Goal: Task Accomplishment & Management: Manage account settings

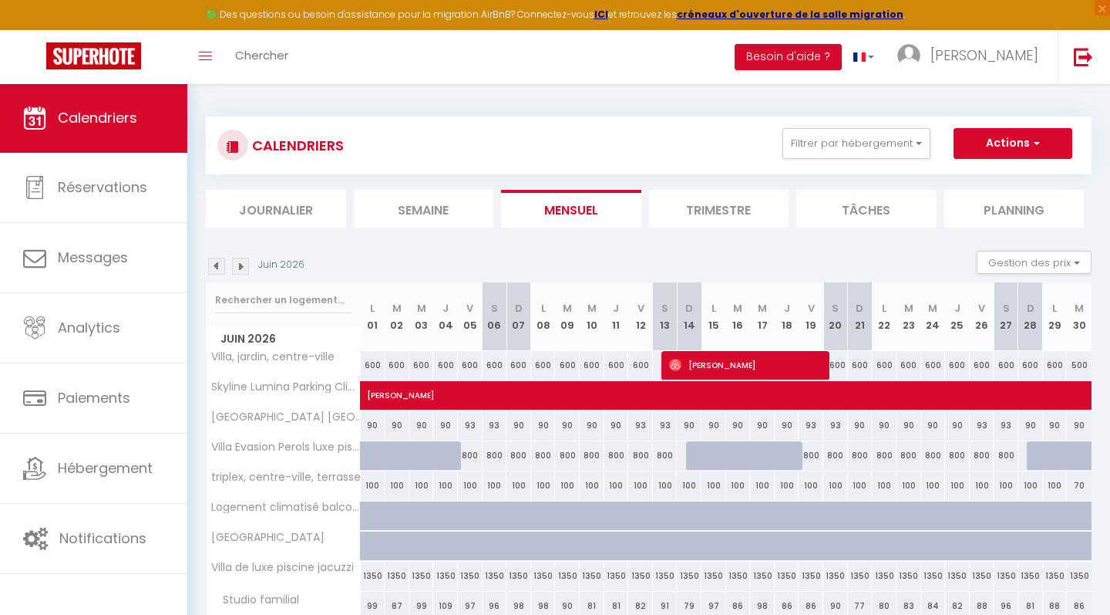
click at [221, 266] on img at bounding box center [216, 266] width 17 height 17
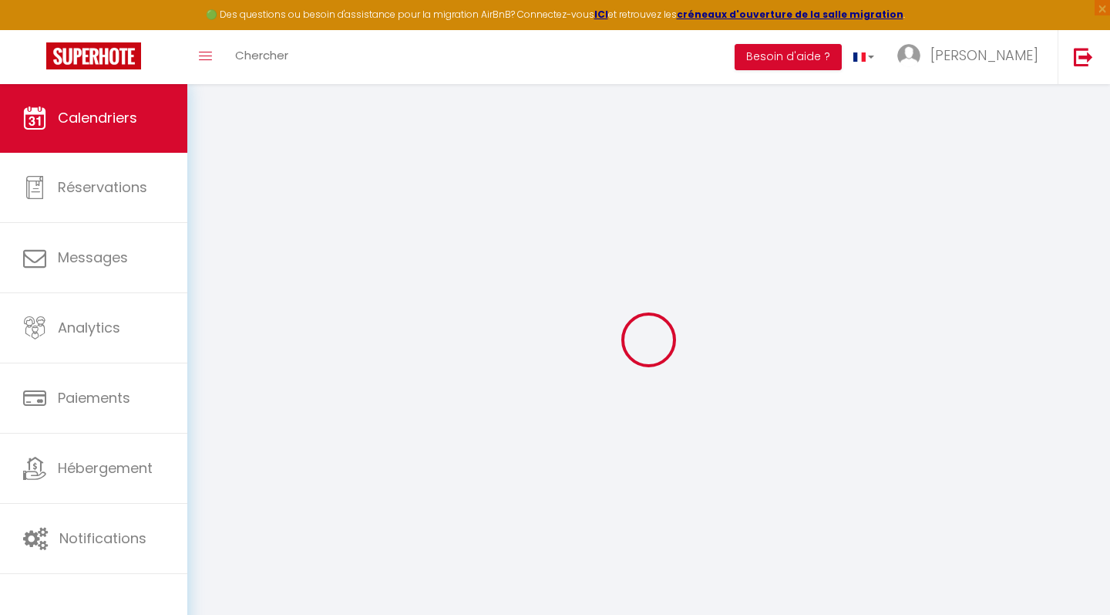
click at [221, 266] on div at bounding box center [649, 340] width 886 height 476
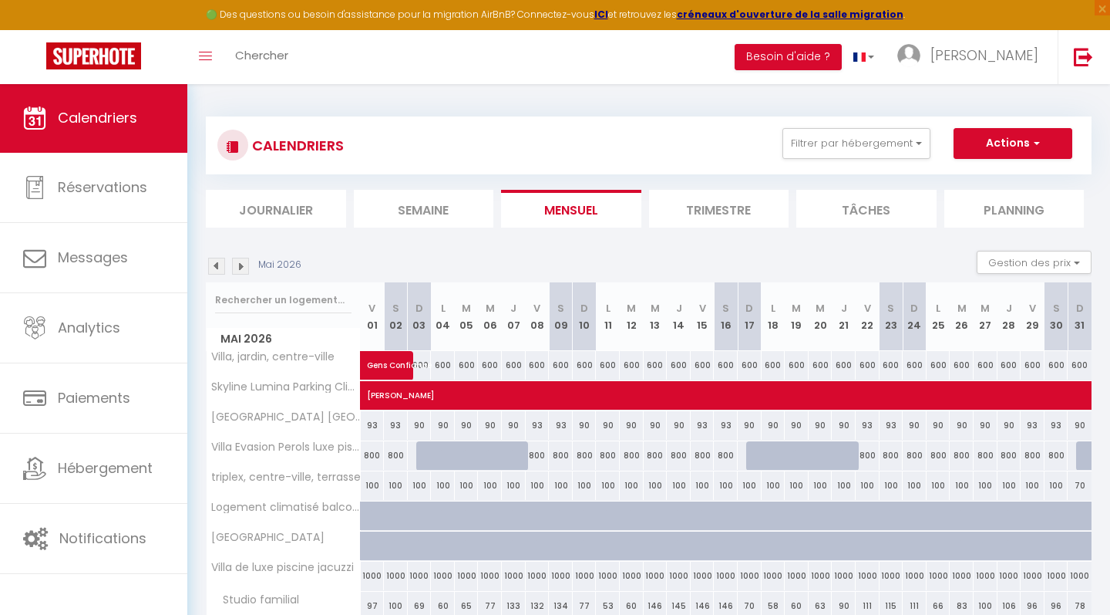
click at [216, 266] on img at bounding box center [216, 266] width 17 height 17
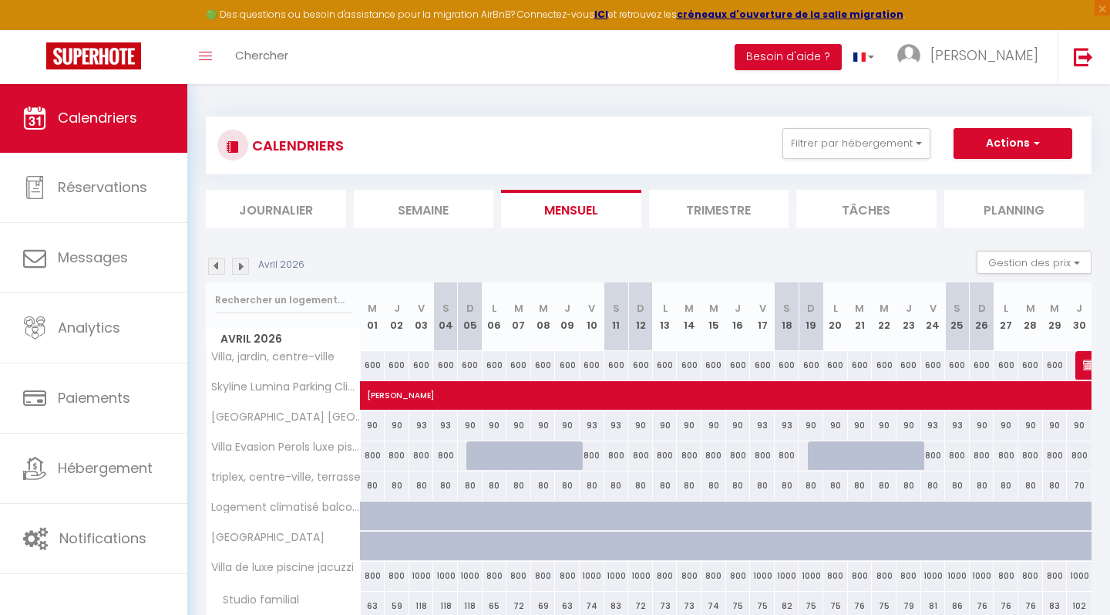
click at [216, 266] on img at bounding box center [216, 266] width 17 height 17
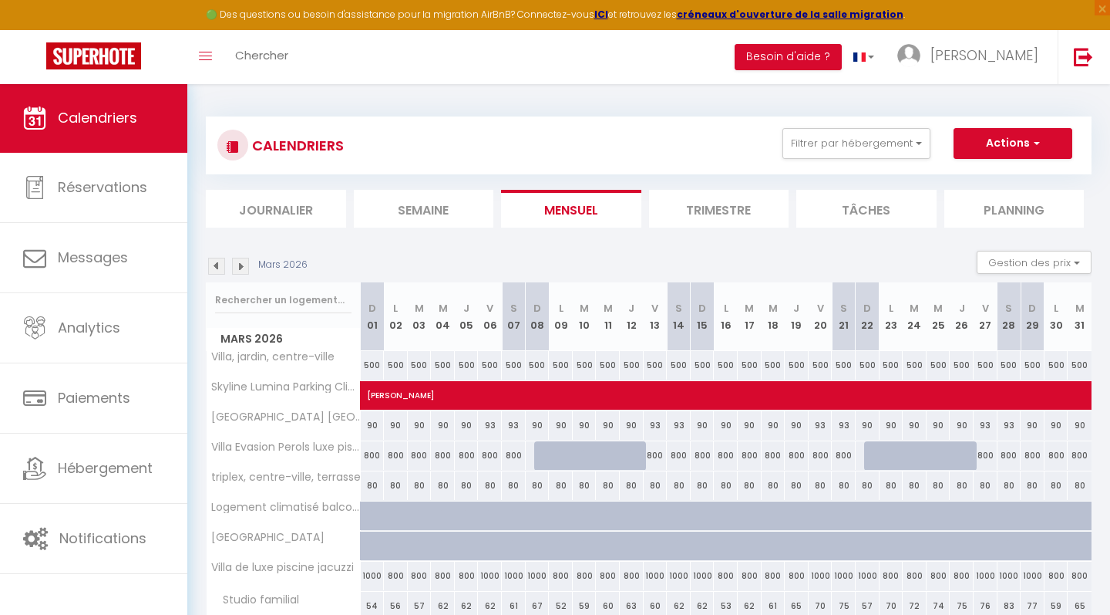
click at [216, 266] on img at bounding box center [216, 266] width 17 height 17
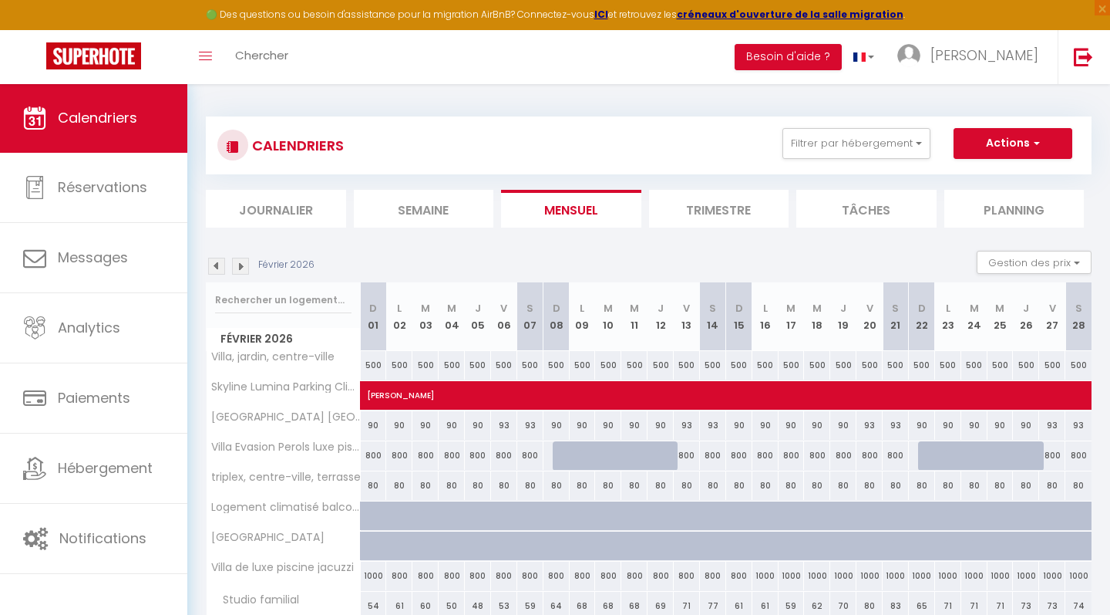
click at [216, 266] on img at bounding box center [216, 266] width 17 height 17
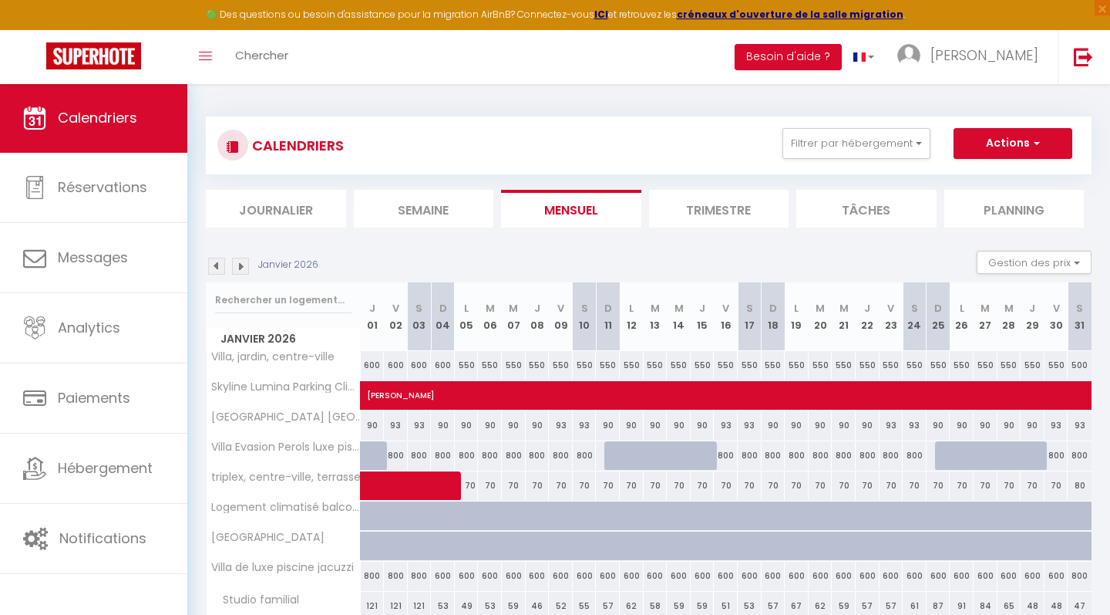
click at [216, 266] on img at bounding box center [216, 266] width 17 height 17
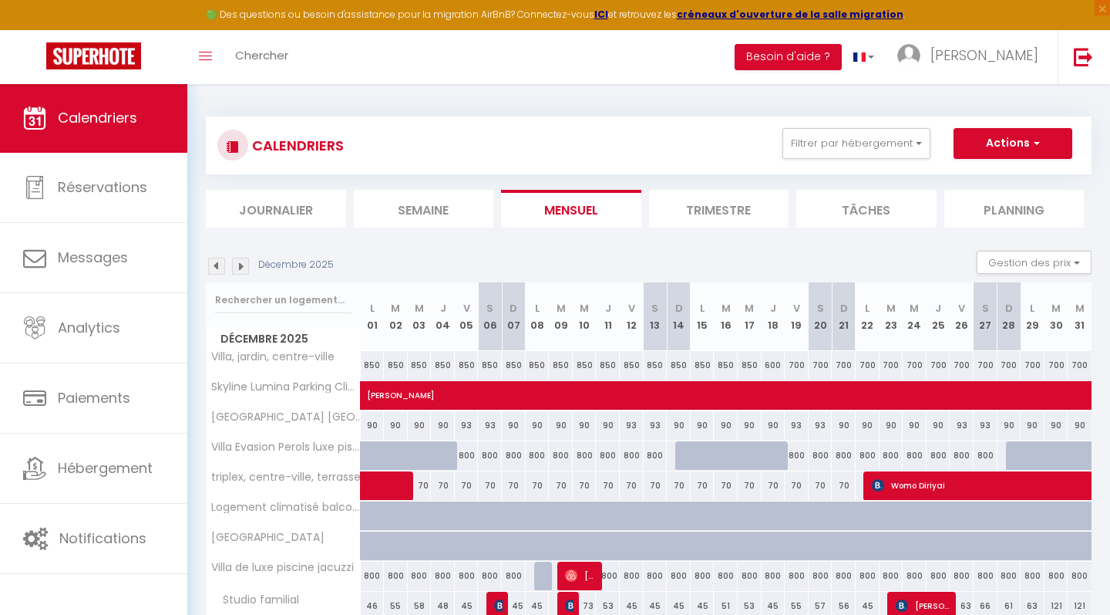
click at [216, 266] on img at bounding box center [216, 266] width 17 height 17
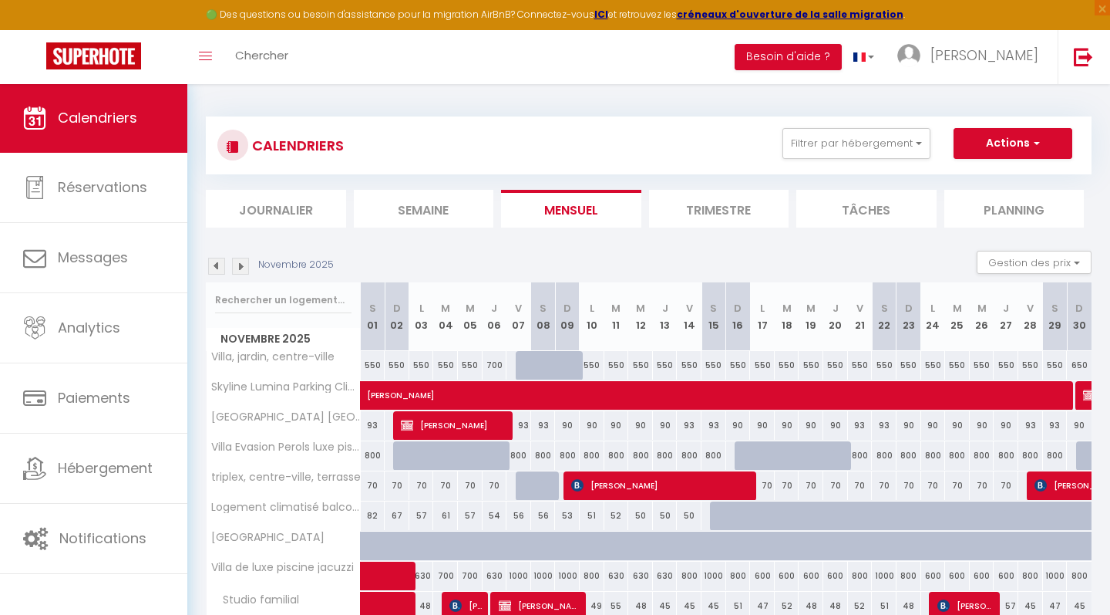
click at [216, 266] on img at bounding box center [216, 266] width 17 height 17
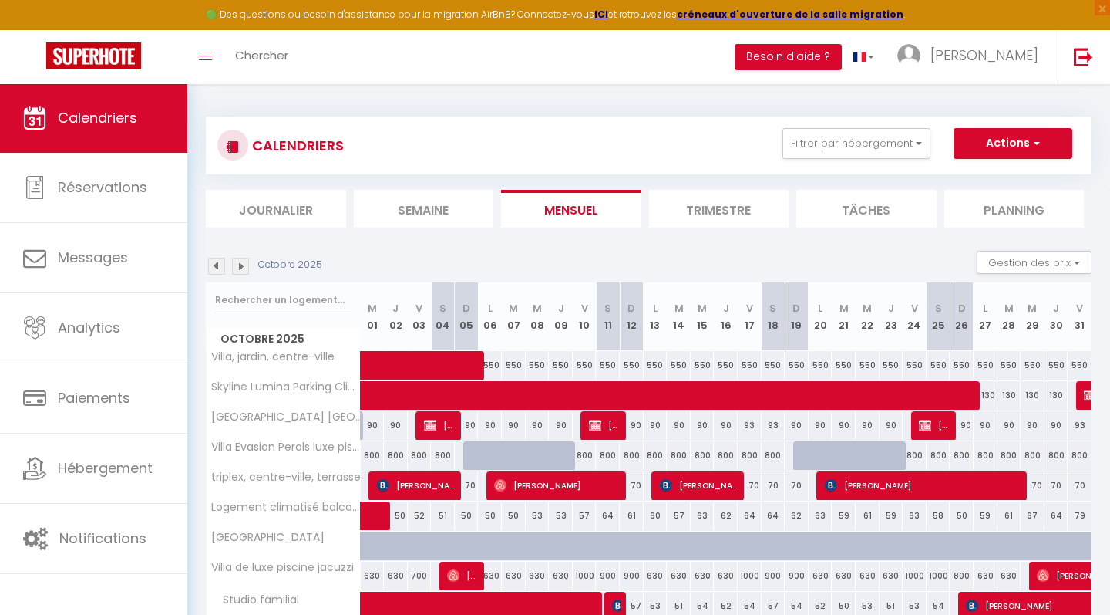
click at [216, 266] on img at bounding box center [216, 266] width 17 height 17
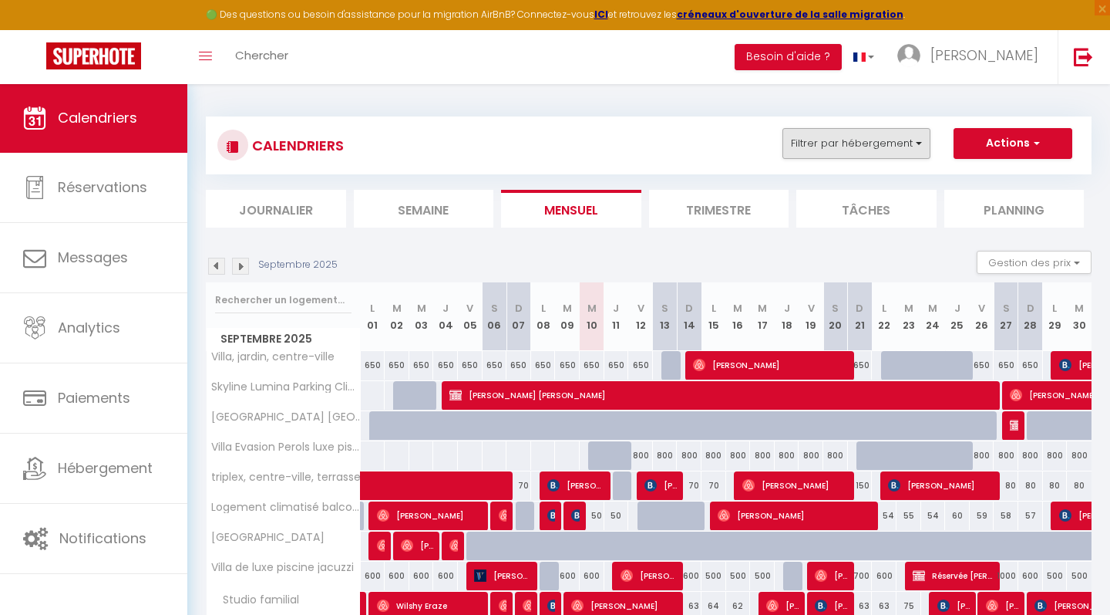
click at [864, 138] on button "Filtrer par hébergement" at bounding box center [857, 143] width 148 height 31
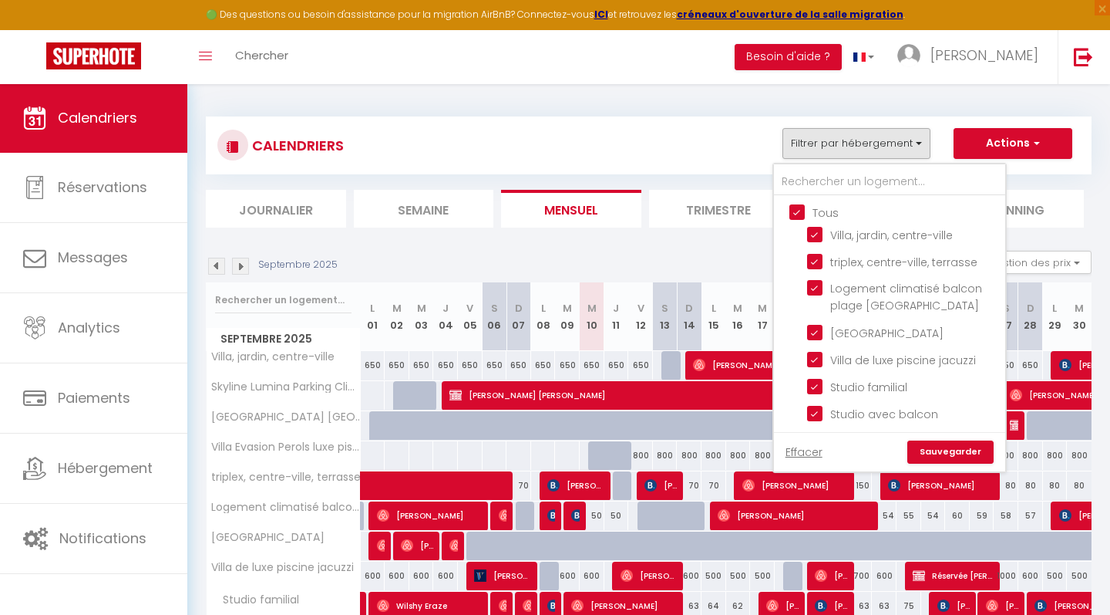
click at [796, 215] on input "Tous" at bounding box center [905, 211] width 231 height 15
checkbox input "false"
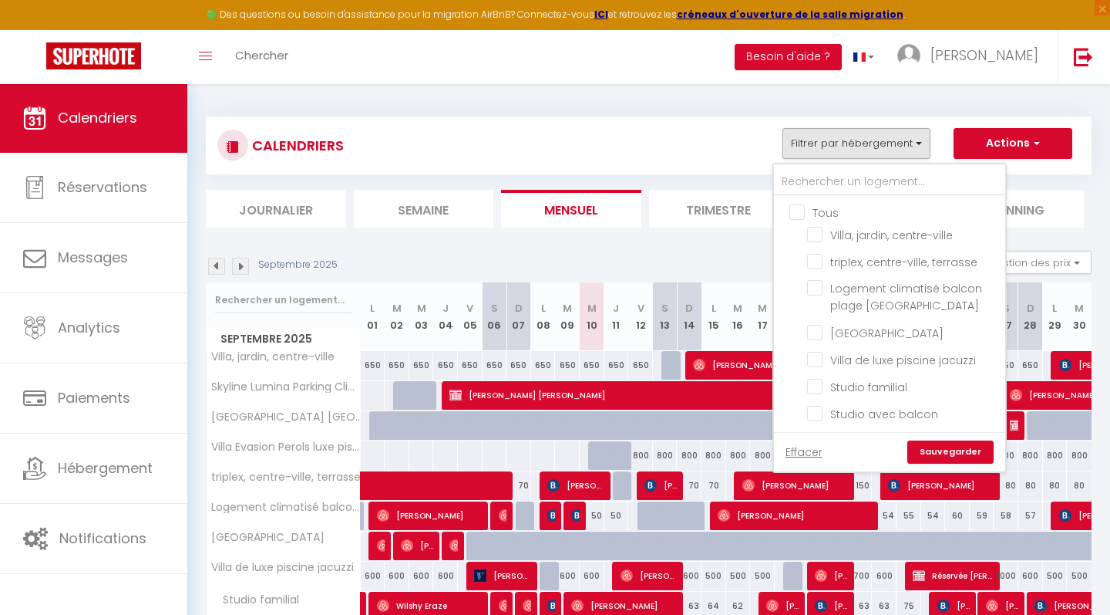
checkbox input "false"
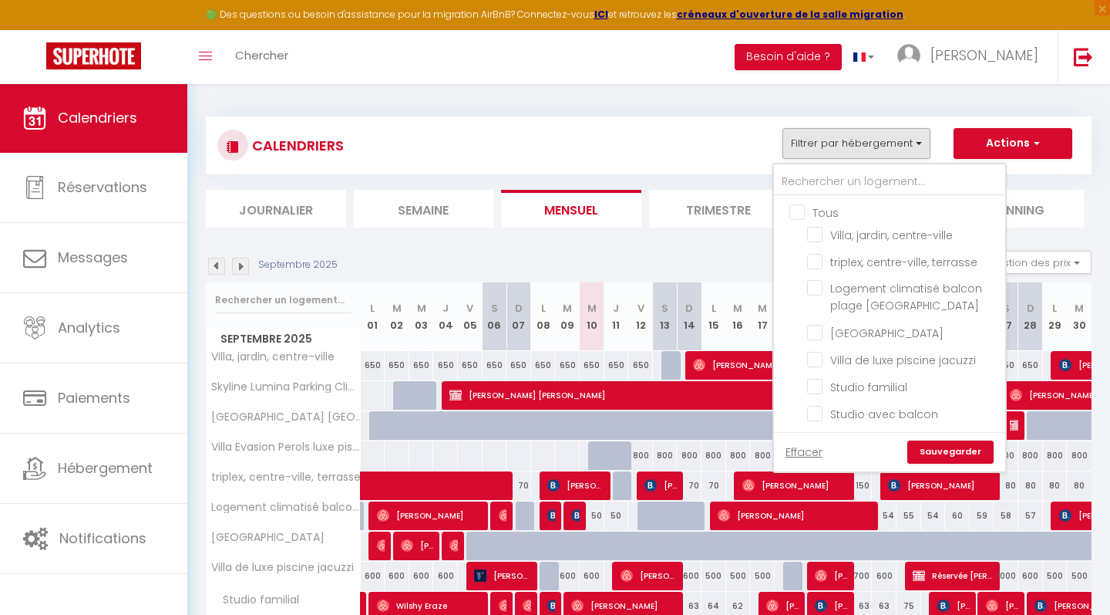
checkbox input "false"
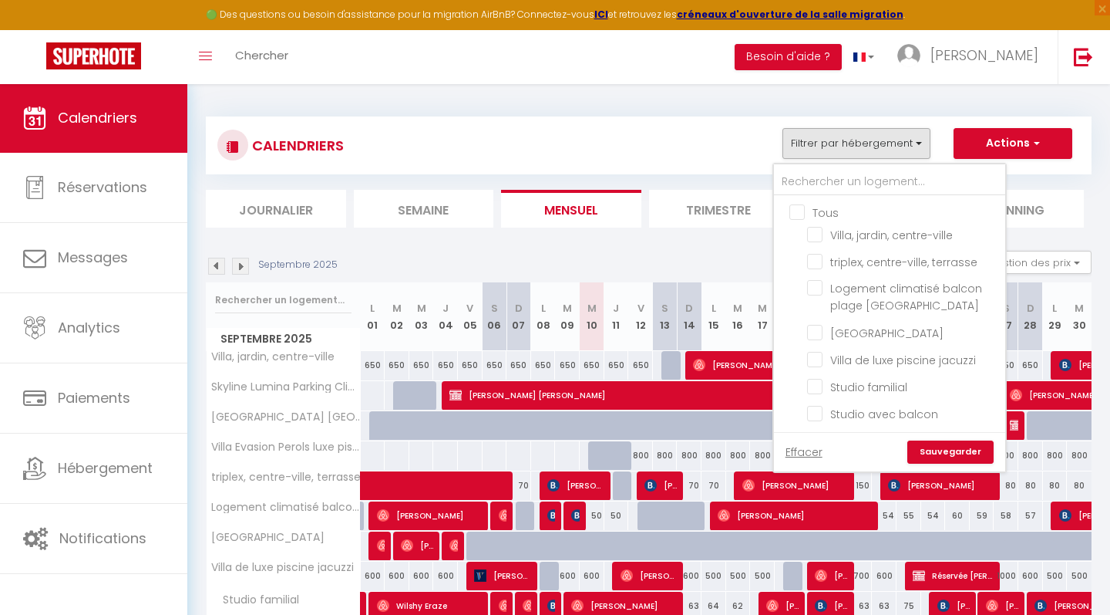
checkbox input "false"
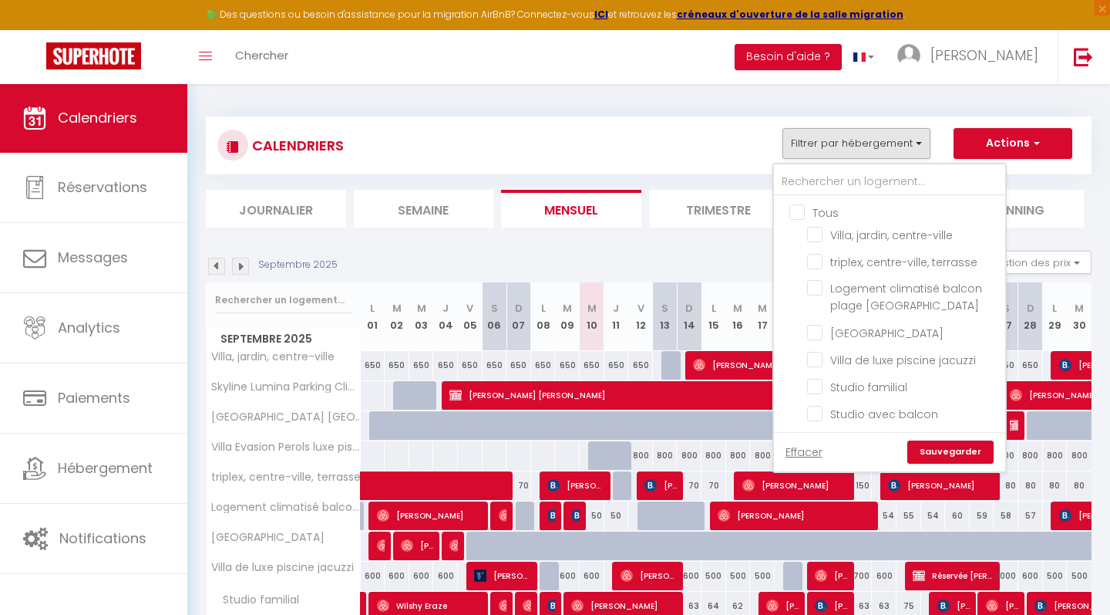
checkbox input "false"
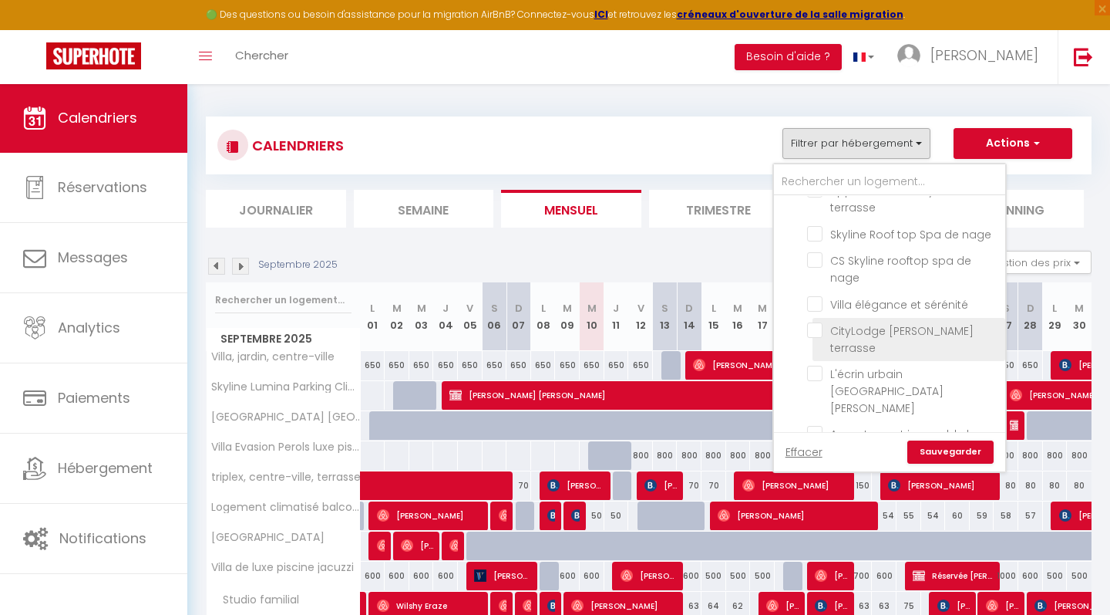
scroll to position [403, 0]
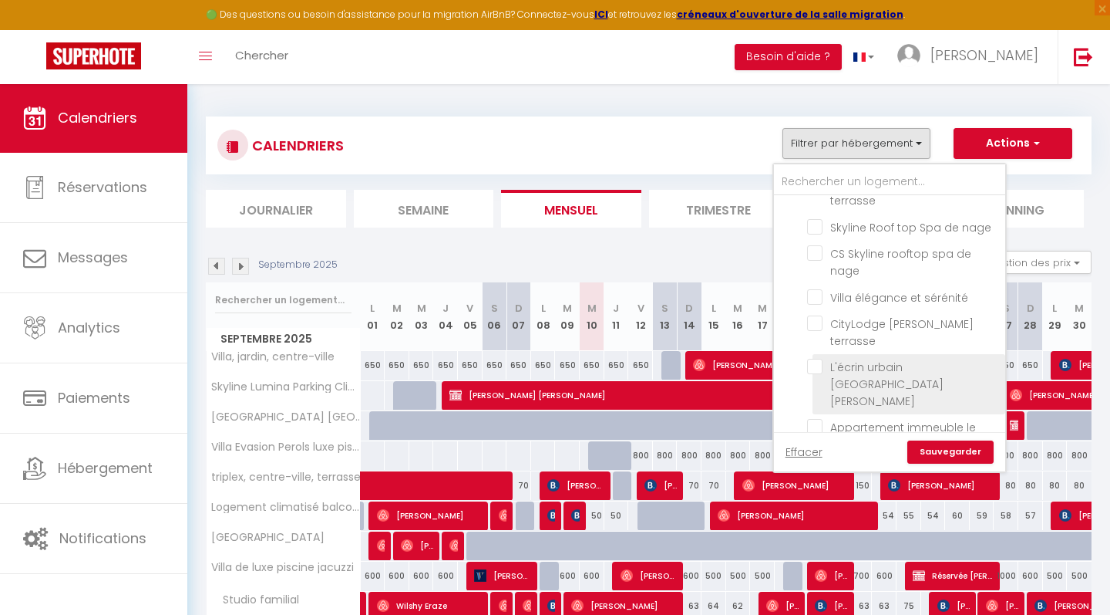
click at [816, 359] on input "L'écrin urbain [GEOGRAPHIC_DATA][PERSON_NAME]" at bounding box center [903, 366] width 193 height 15
checkbox input "true"
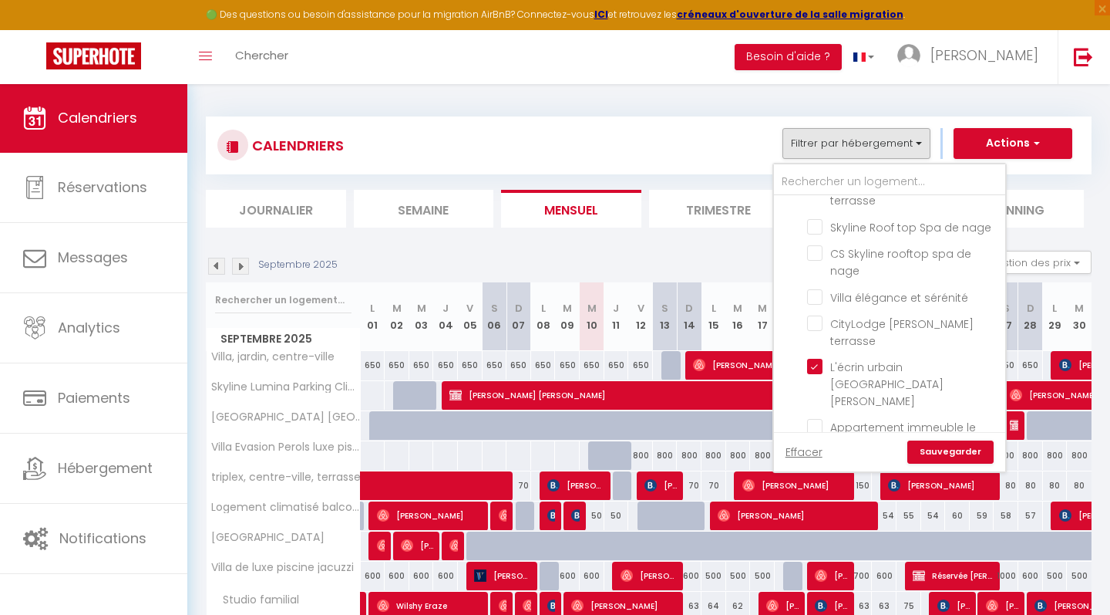
click at [937, 450] on link "Sauvegarder" at bounding box center [951, 451] width 86 height 23
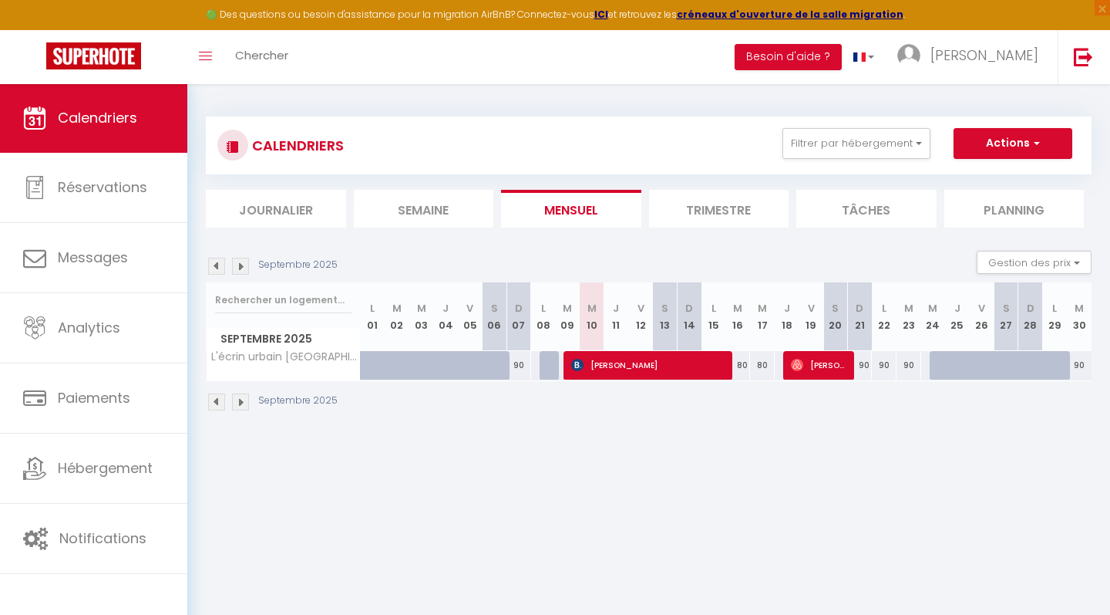
scroll to position [0, 0]
click at [736, 366] on div "80" at bounding box center [738, 365] width 25 height 29
select select "1"
type input "[DATE] Septembre 2025"
type input "Mer 17 Septembre 2025"
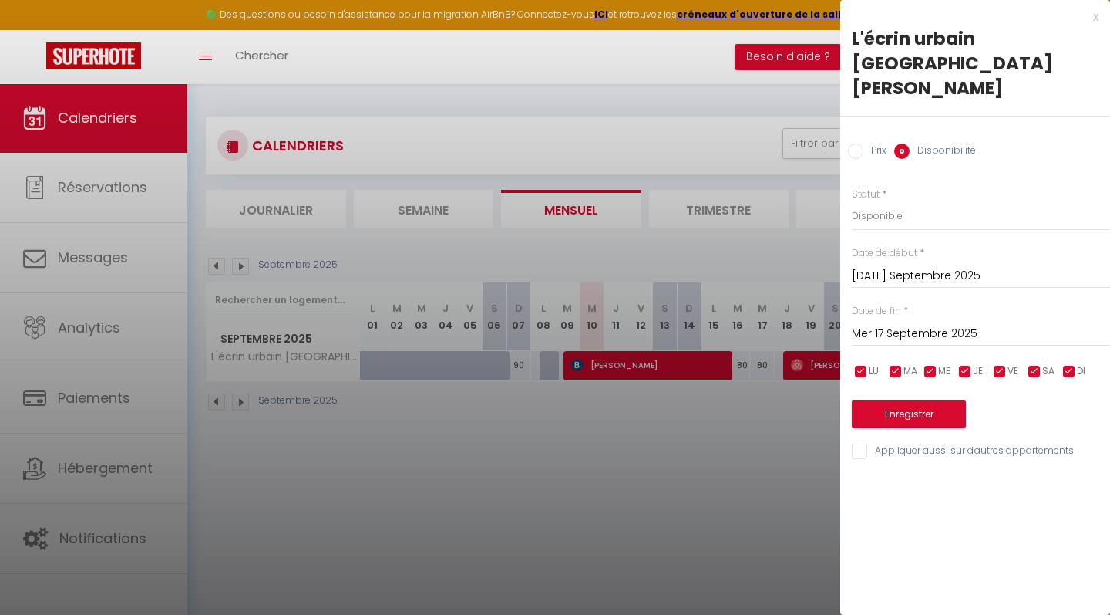
click at [1095, 19] on div "x" at bounding box center [969, 17] width 258 height 19
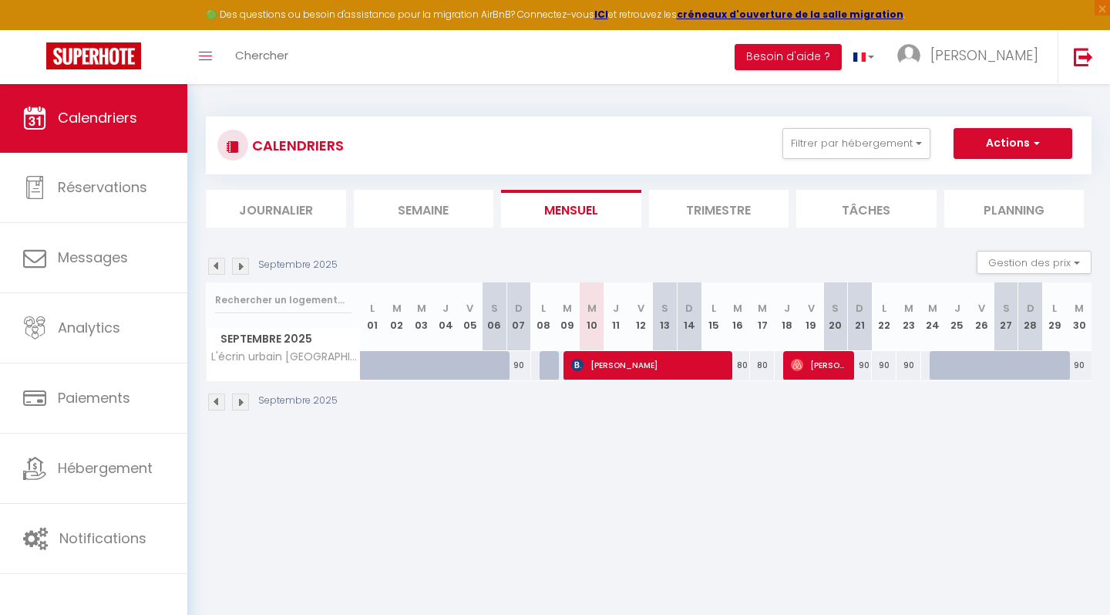
click at [736, 365] on div "80" at bounding box center [738, 365] width 25 height 29
select select "1"
type input "[DATE] Septembre 2025"
type input "Mer 17 Septembre 2025"
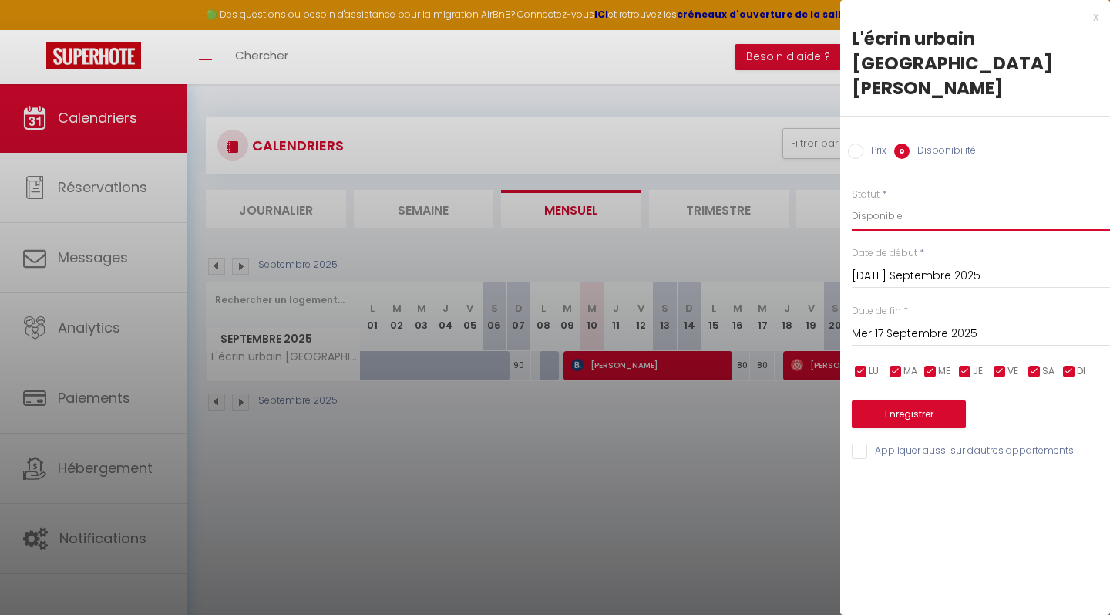
select select "0"
click at [736, 494] on div at bounding box center [555, 307] width 1110 height 615
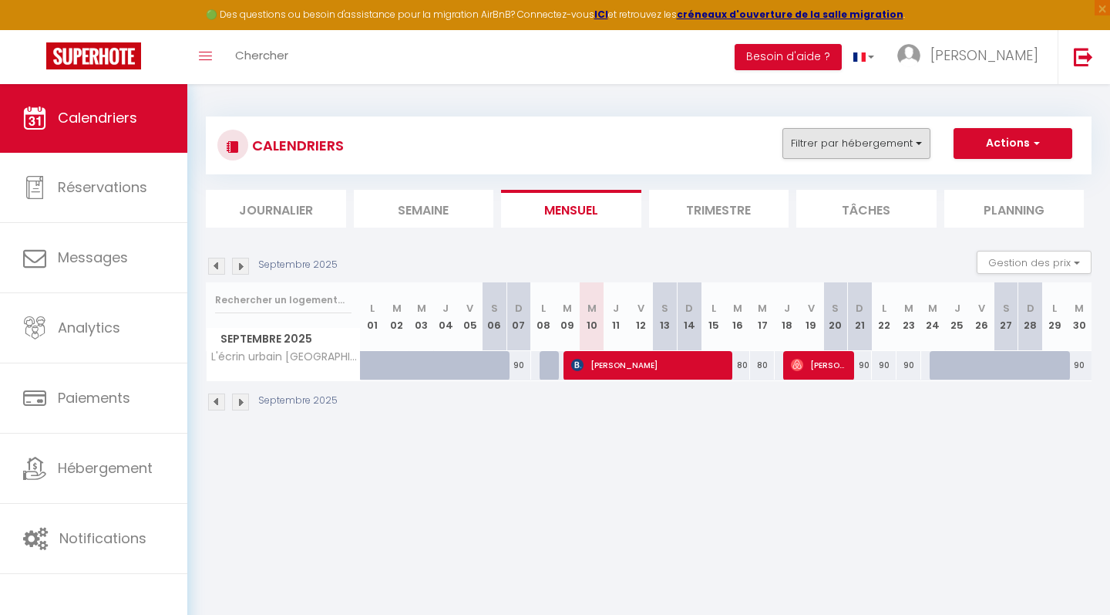
click at [911, 145] on button "Filtrer par hébergement" at bounding box center [857, 143] width 148 height 31
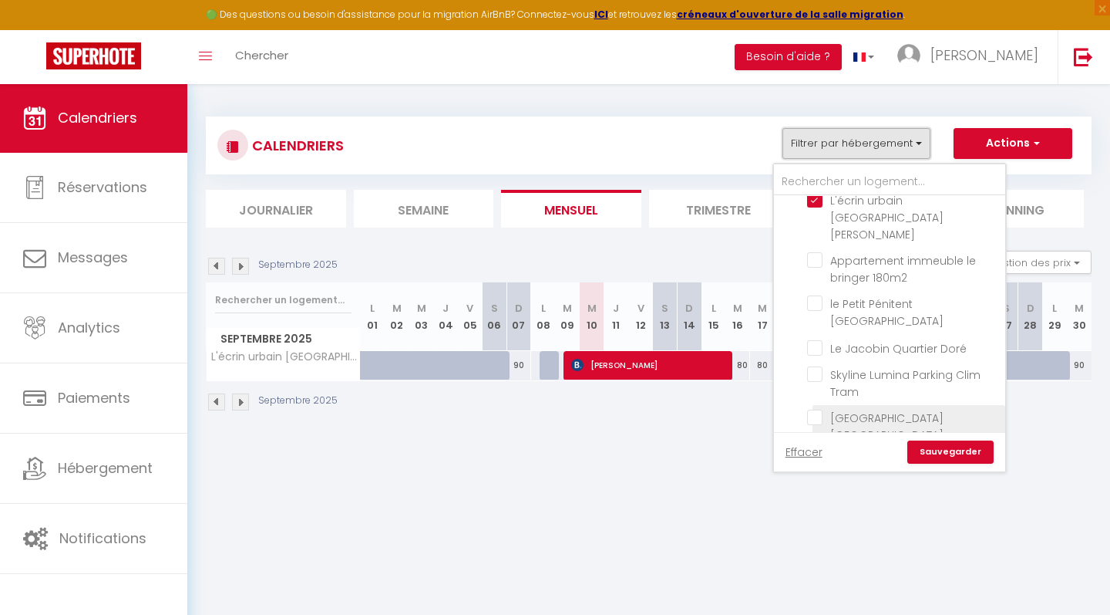
scroll to position [546, 0]
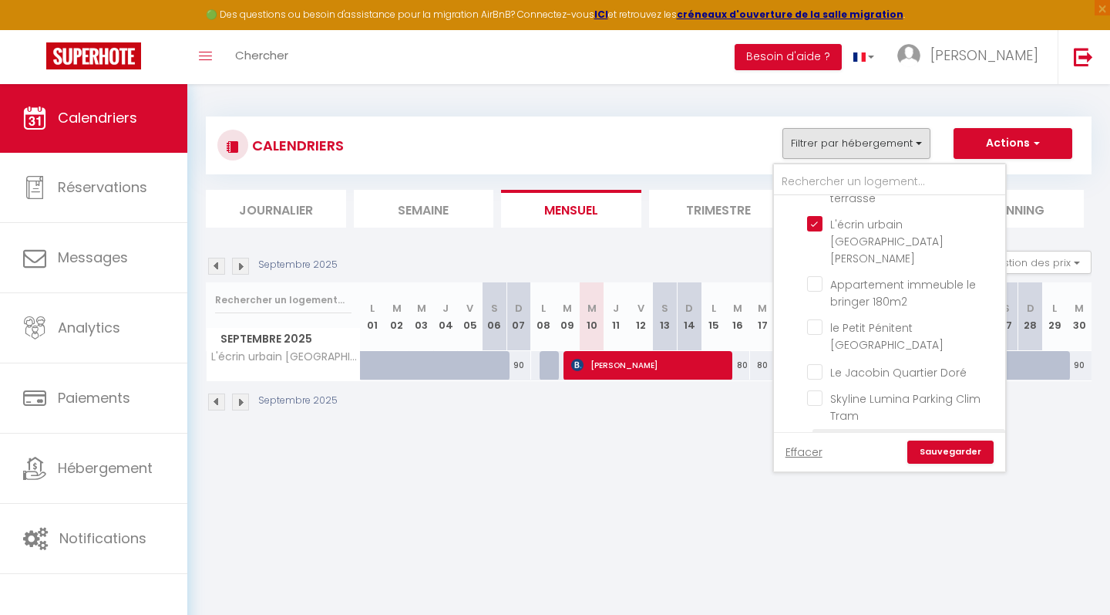
click at [818, 433] on input "[GEOGRAPHIC_DATA] [GEOGRAPHIC_DATA]" at bounding box center [903, 440] width 193 height 15
checkbox input "true"
click at [931, 456] on link "Sauvegarder" at bounding box center [951, 451] width 86 height 23
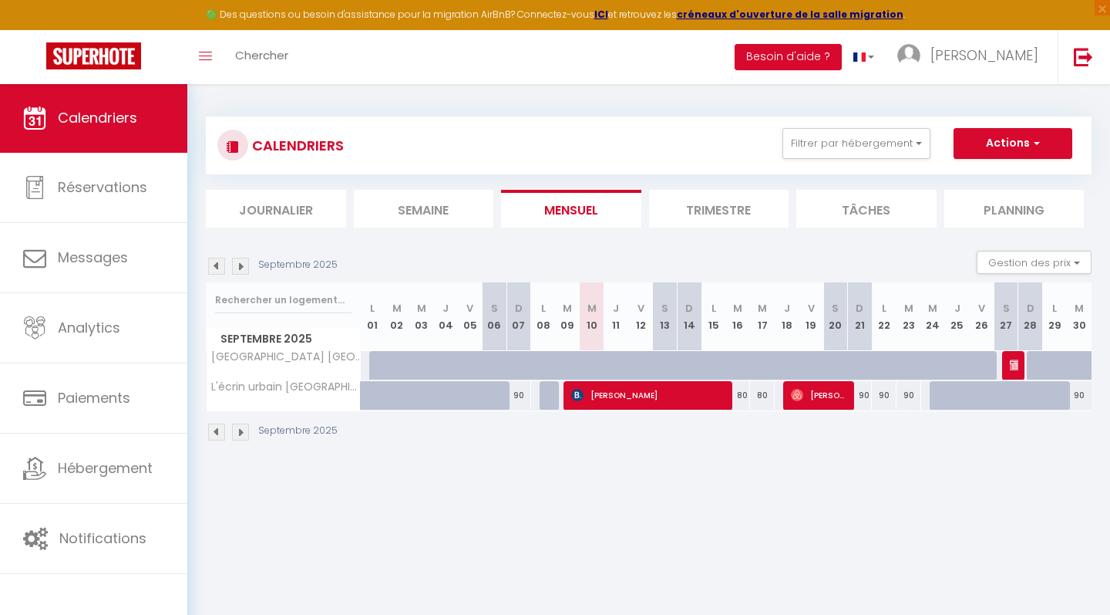
click at [742, 395] on div "80" at bounding box center [738, 395] width 25 height 29
select select "1"
type input "[DATE] Septembre 2025"
type input "Mer 17 Septembre 2025"
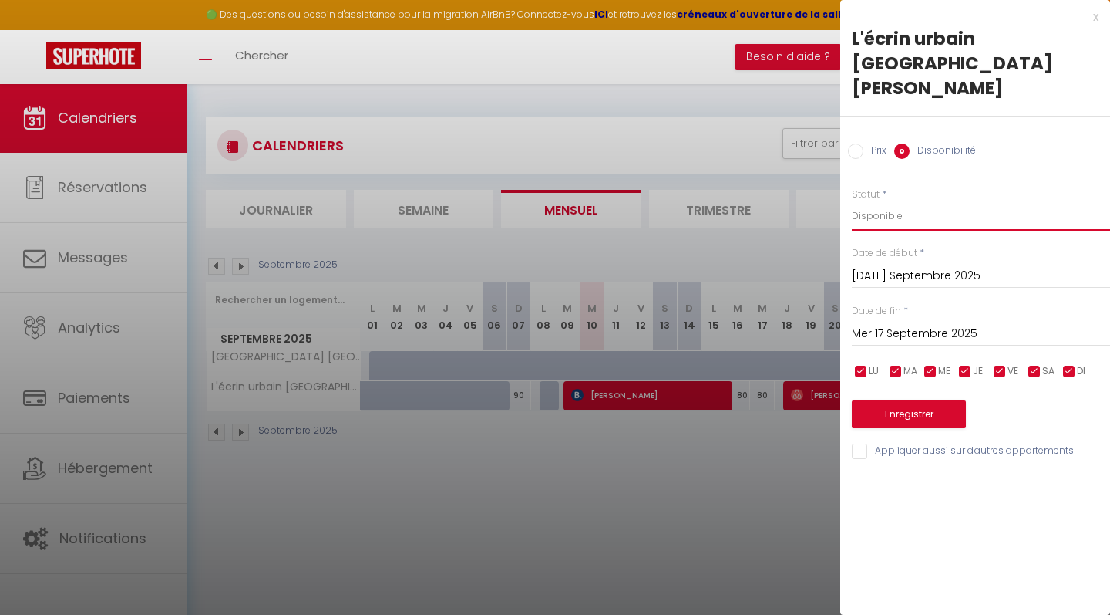
select select "0"
click at [874, 324] on input "Mer 17 Septembre 2025" at bounding box center [981, 334] width 258 height 20
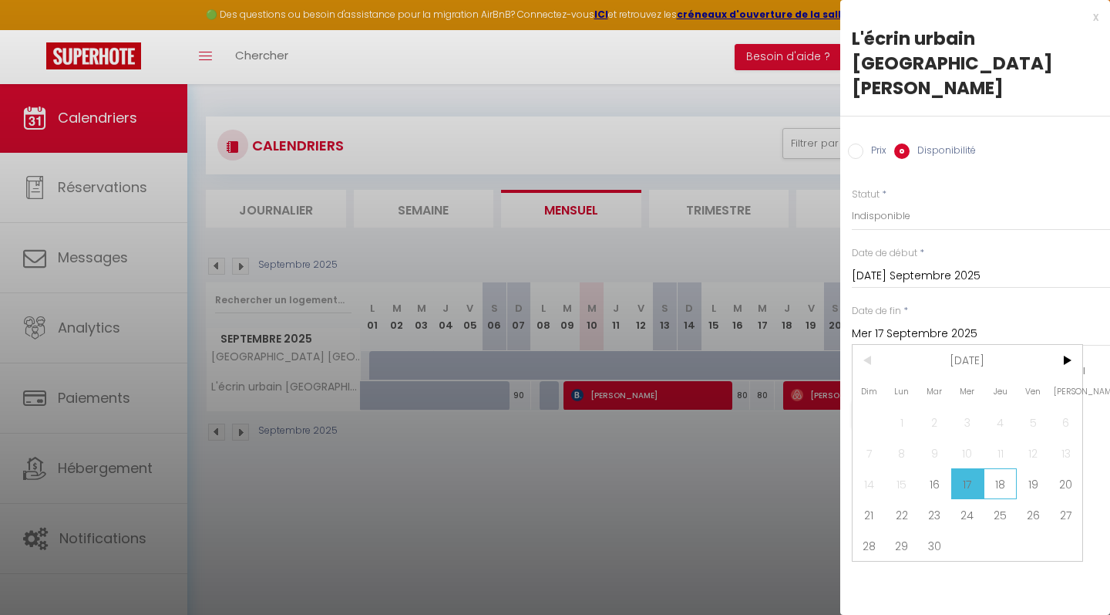
click at [1002, 468] on span "18" at bounding box center [1000, 483] width 33 height 31
type input "Jeu 18 Septembre 2025"
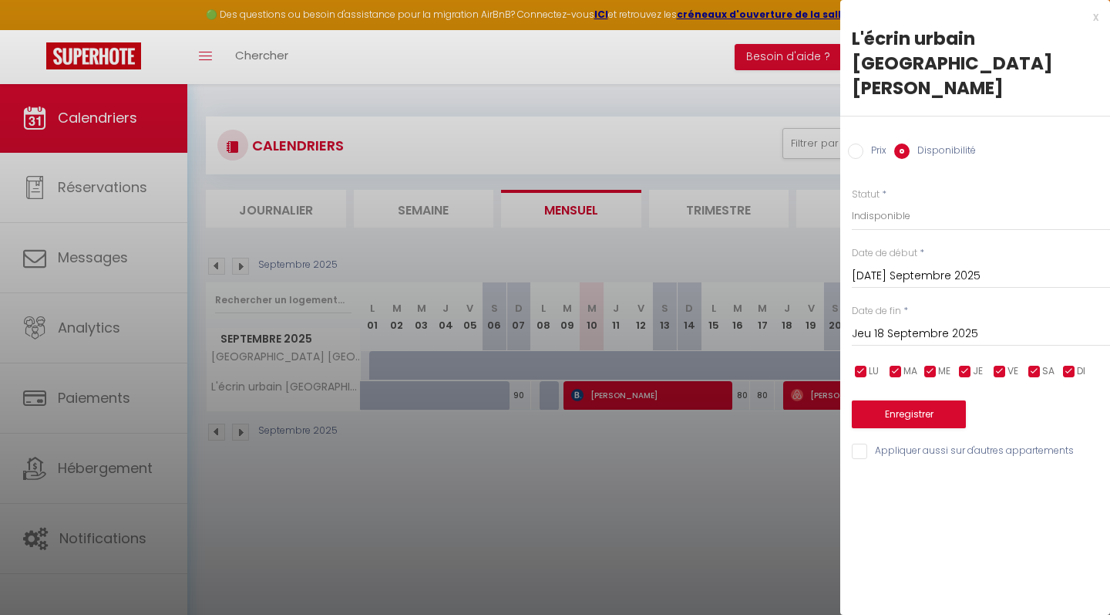
click at [948, 400] on button "Enregistrer" at bounding box center [909, 414] width 114 height 28
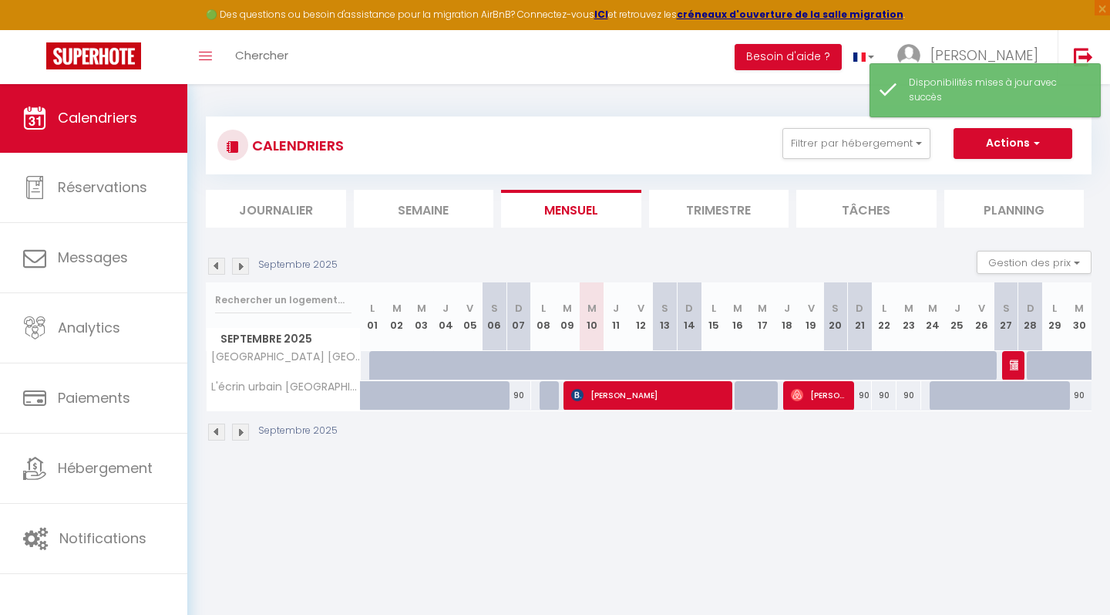
click at [860, 391] on div "90" at bounding box center [860, 395] width 25 height 29
select select "1"
type input "Dim 21 Septembre 2025"
type input "Lun 22 Septembre 2025"
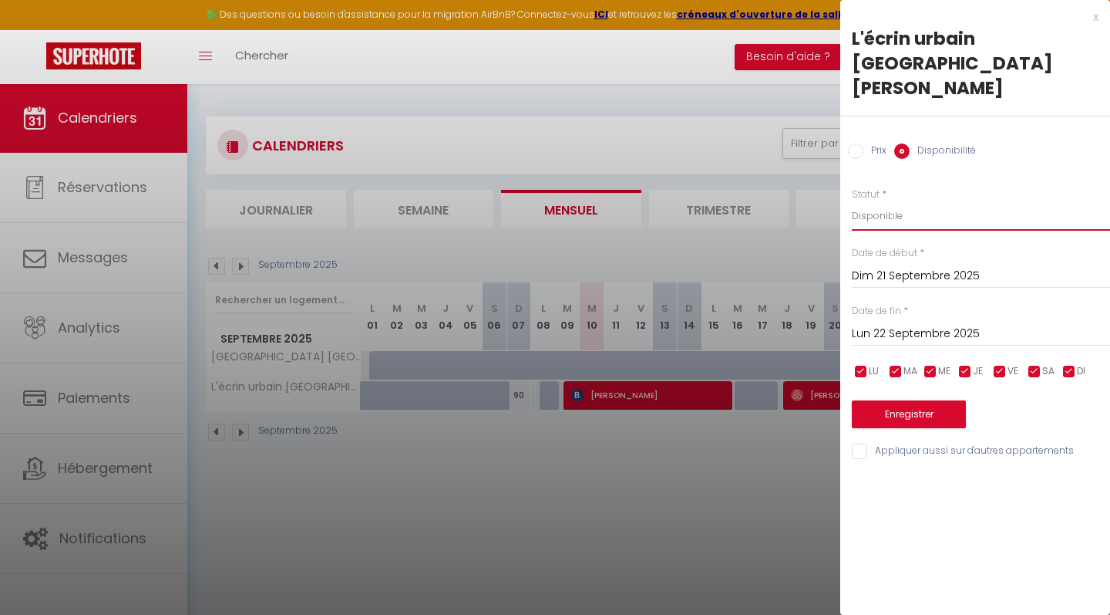
select select "0"
click at [881, 324] on input "Lun 22 Septembre 2025" at bounding box center [981, 334] width 258 height 20
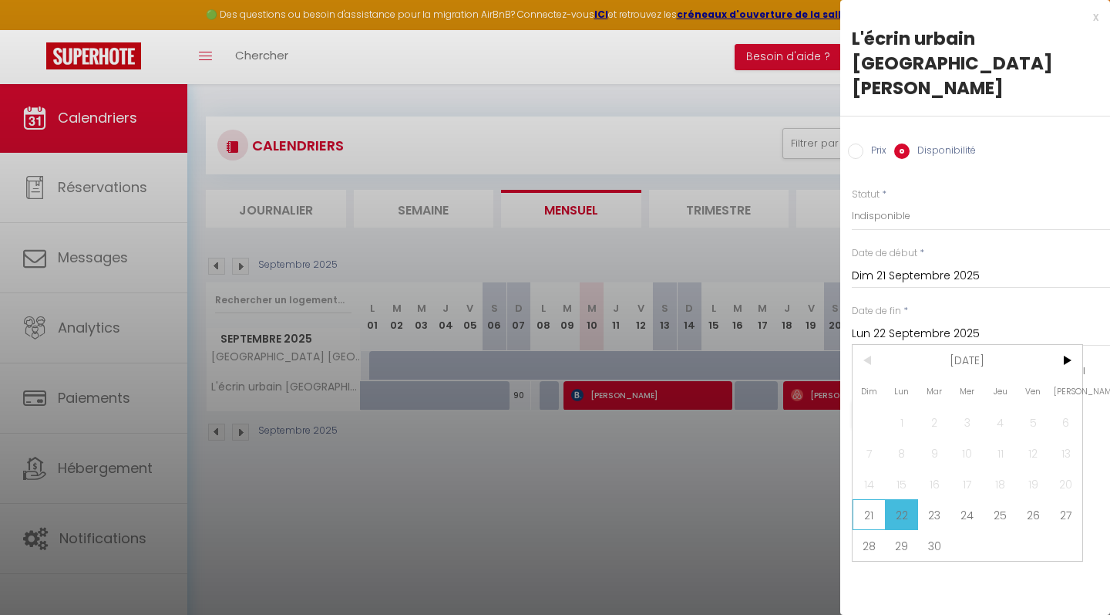
click at [874, 499] on span "21" at bounding box center [869, 514] width 33 height 31
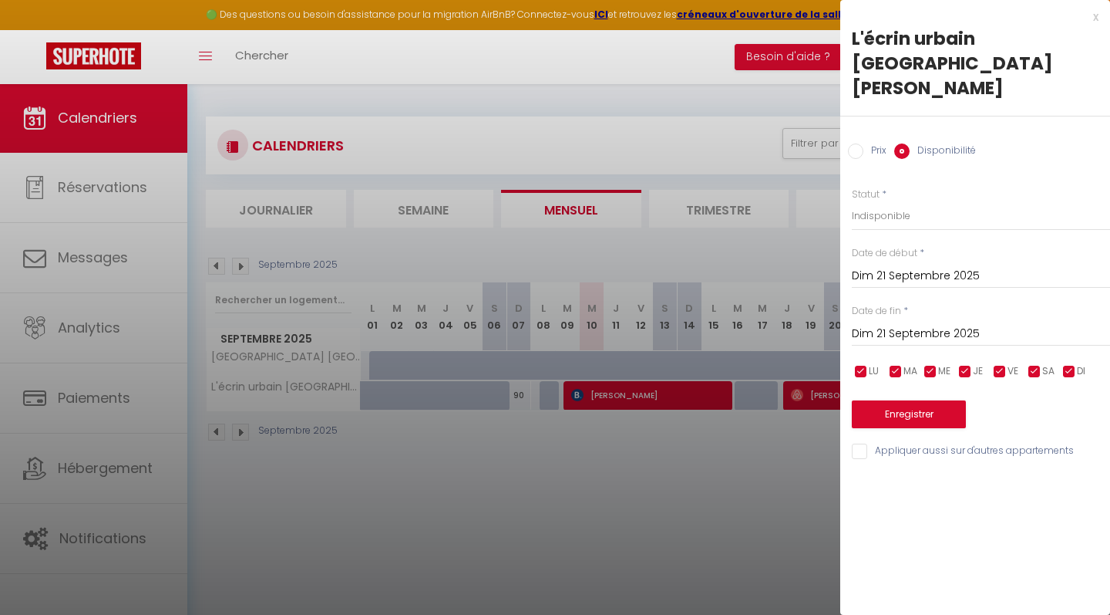
click at [922, 324] on input "Dim 21 Septembre 2025" at bounding box center [981, 334] width 258 height 20
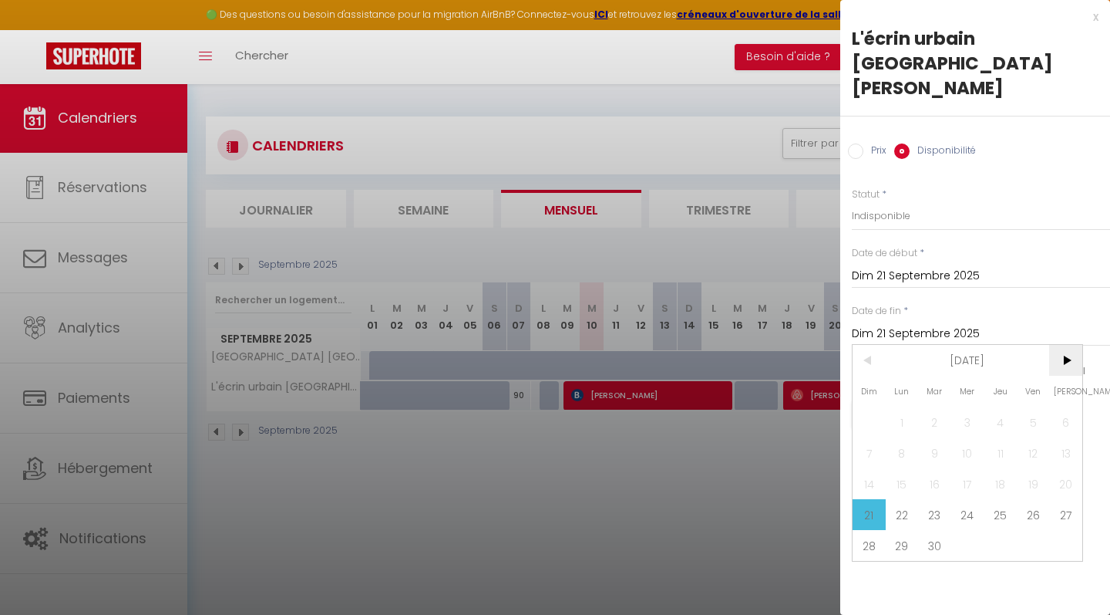
click at [1066, 345] on span ">" at bounding box center [1065, 360] width 33 height 31
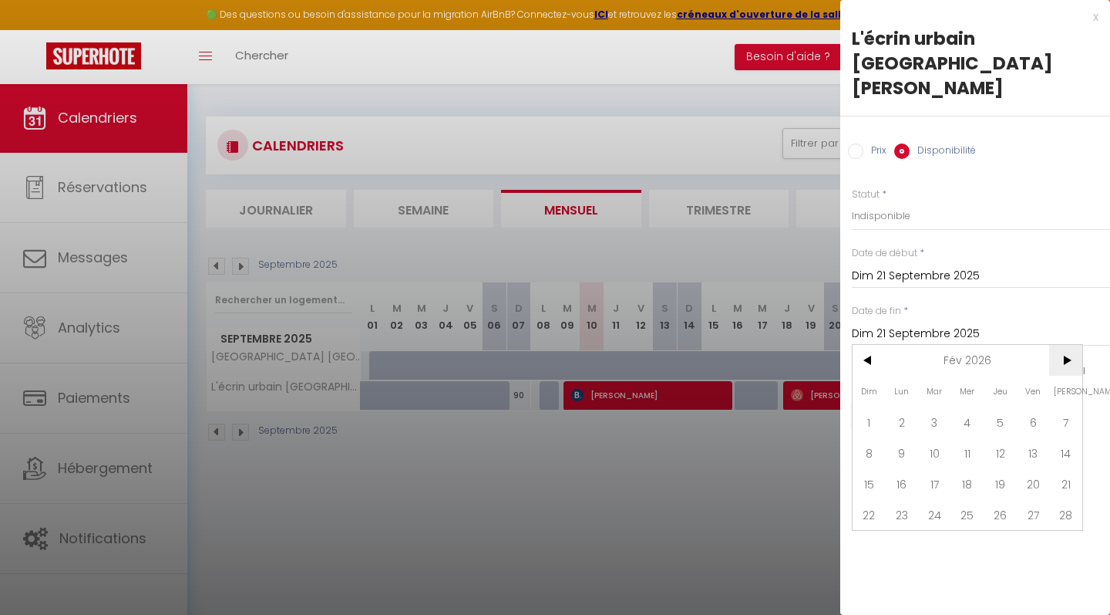
click at [1066, 345] on span ">" at bounding box center [1065, 360] width 33 height 31
click at [935, 530] on span "30" at bounding box center [934, 545] width 33 height 31
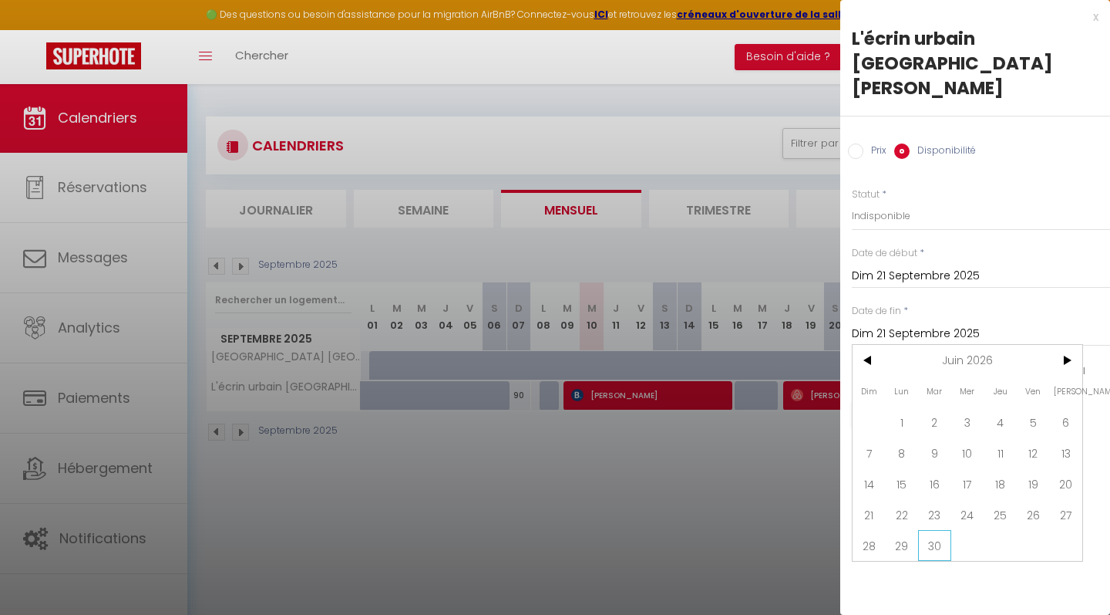
type input "[DATE] Juin 2026"
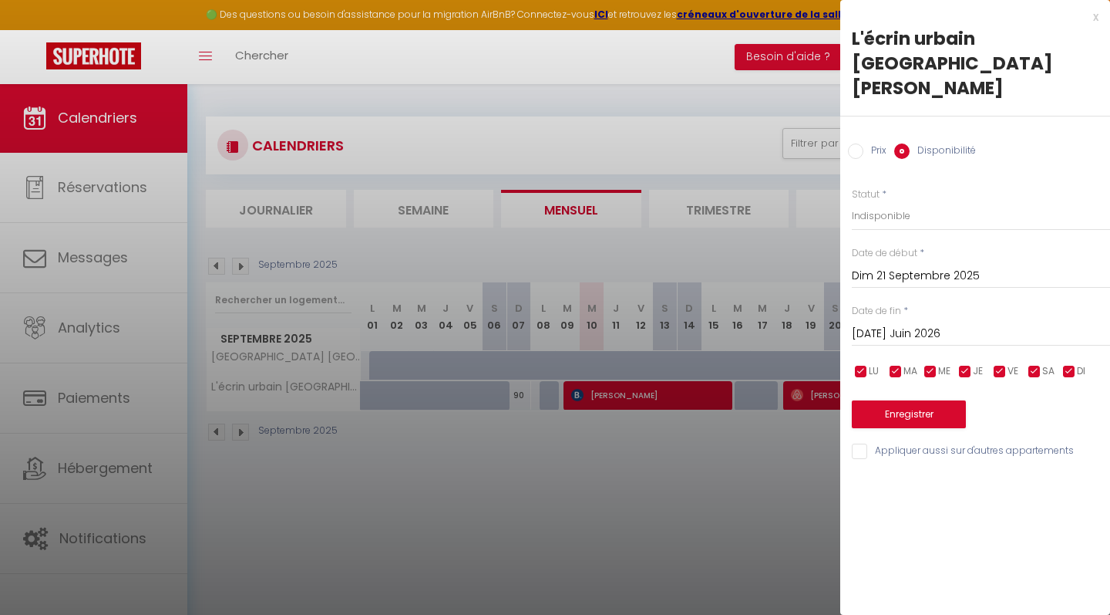
click at [912, 400] on button "Enregistrer" at bounding box center [909, 414] width 114 height 28
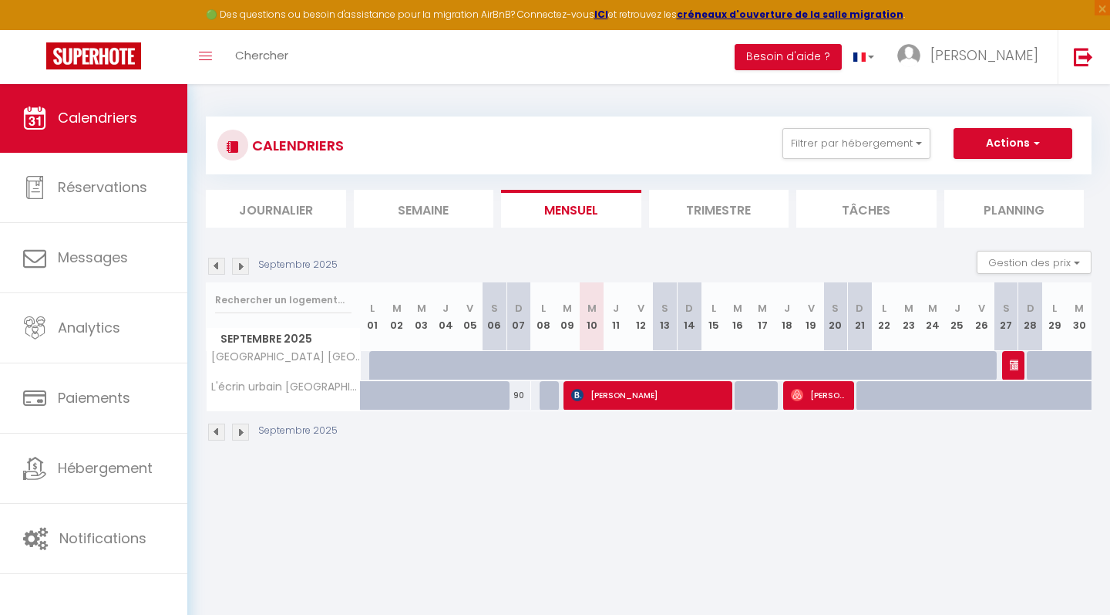
click at [235, 435] on img at bounding box center [240, 431] width 17 height 17
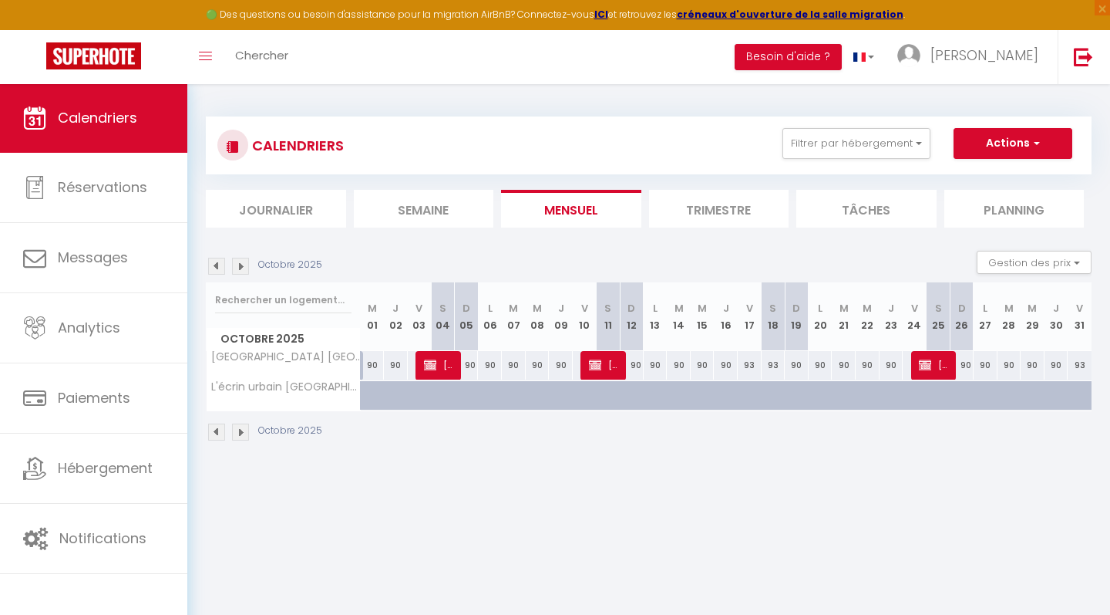
click at [235, 435] on img at bounding box center [240, 431] width 17 height 17
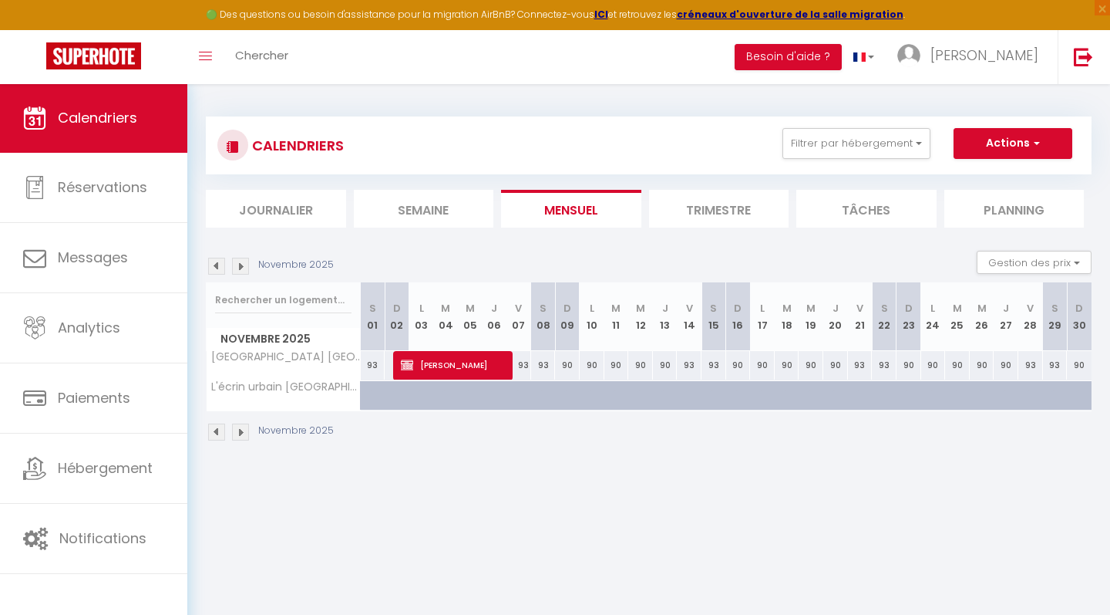
click at [235, 435] on img at bounding box center [240, 431] width 17 height 17
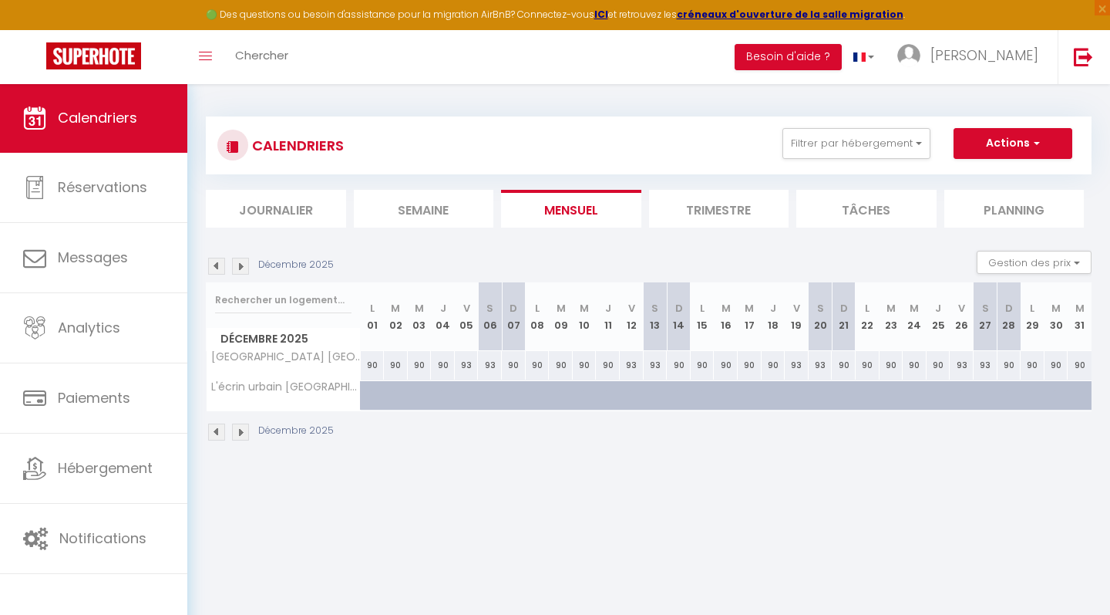
click at [235, 435] on img at bounding box center [240, 431] width 17 height 17
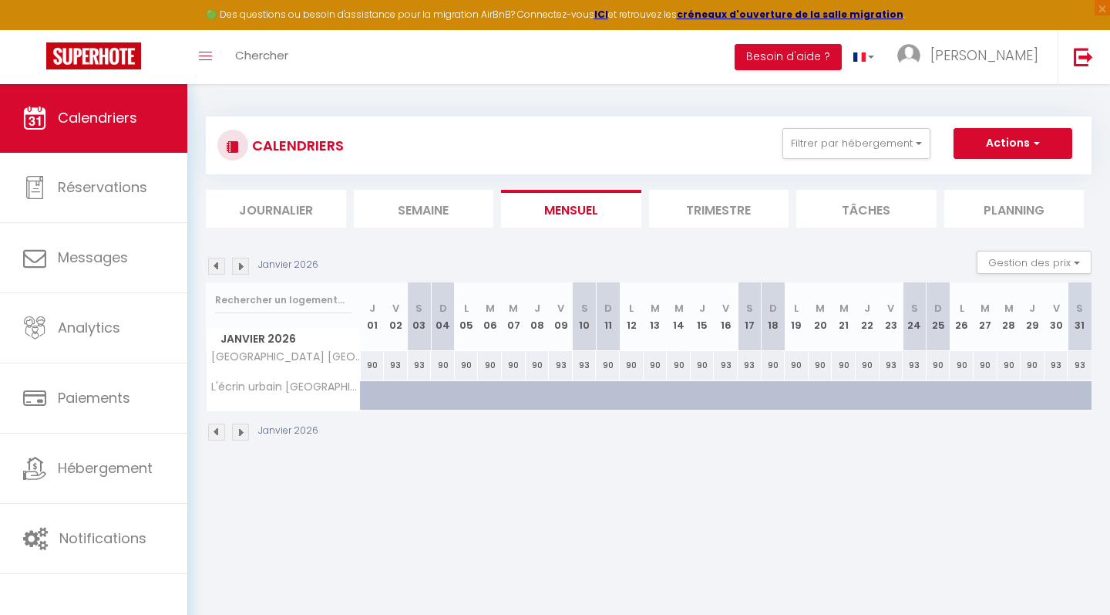
click at [235, 435] on img at bounding box center [240, 431] width 17 height 17
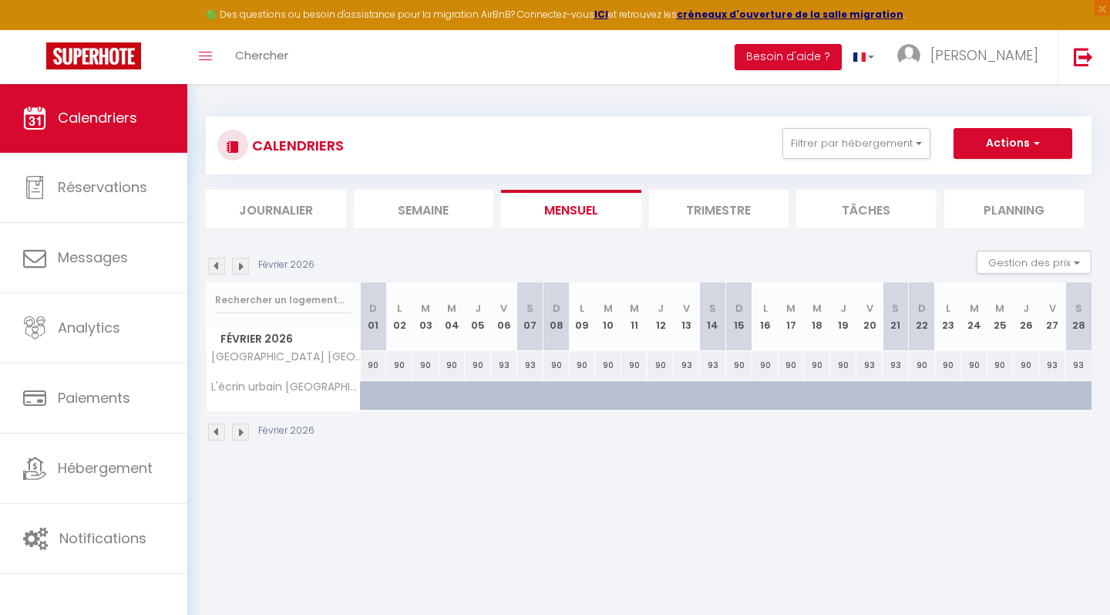
click at [235, 435] on img at bounding box center [240, 431] width 17 height 17
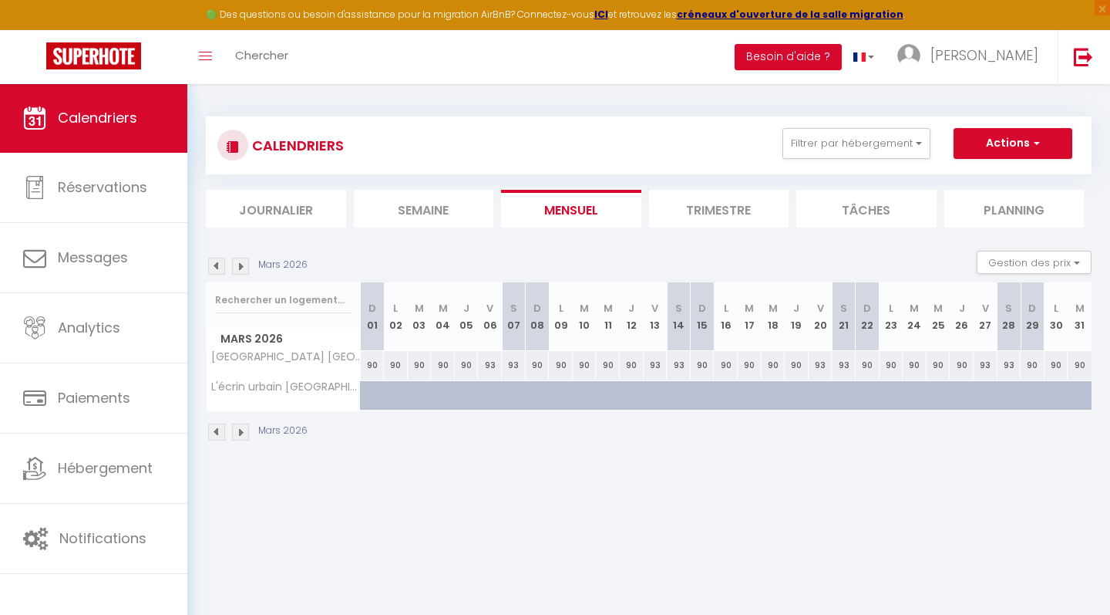
click at [235, 435] on img at bounding box center [240, 431] width 17 height 17
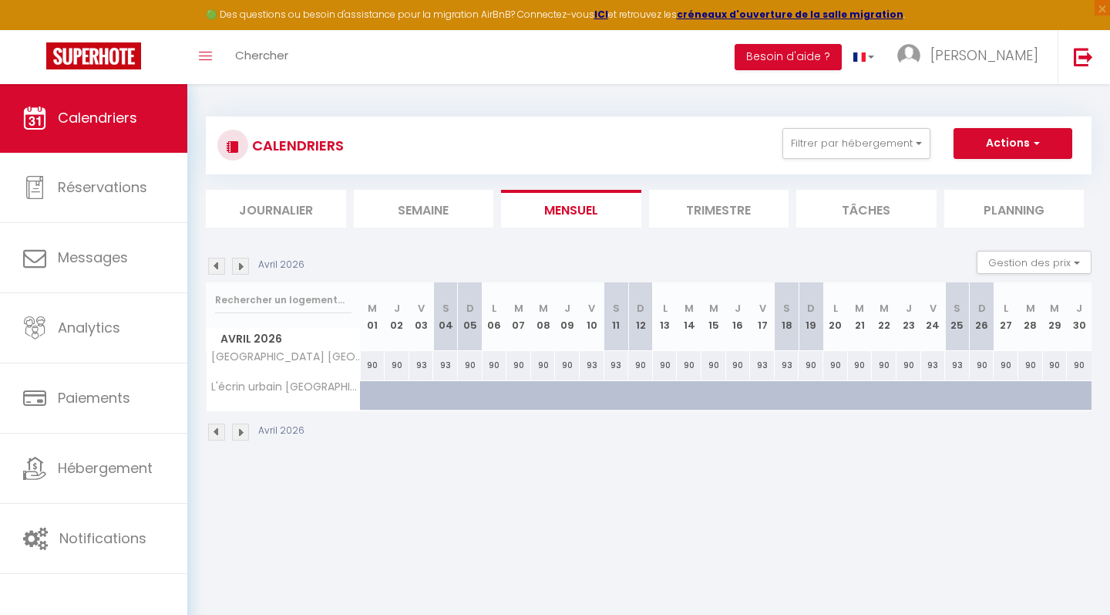
click at [218, 432] on img at bounding box center [216, 431] width 17 height 17
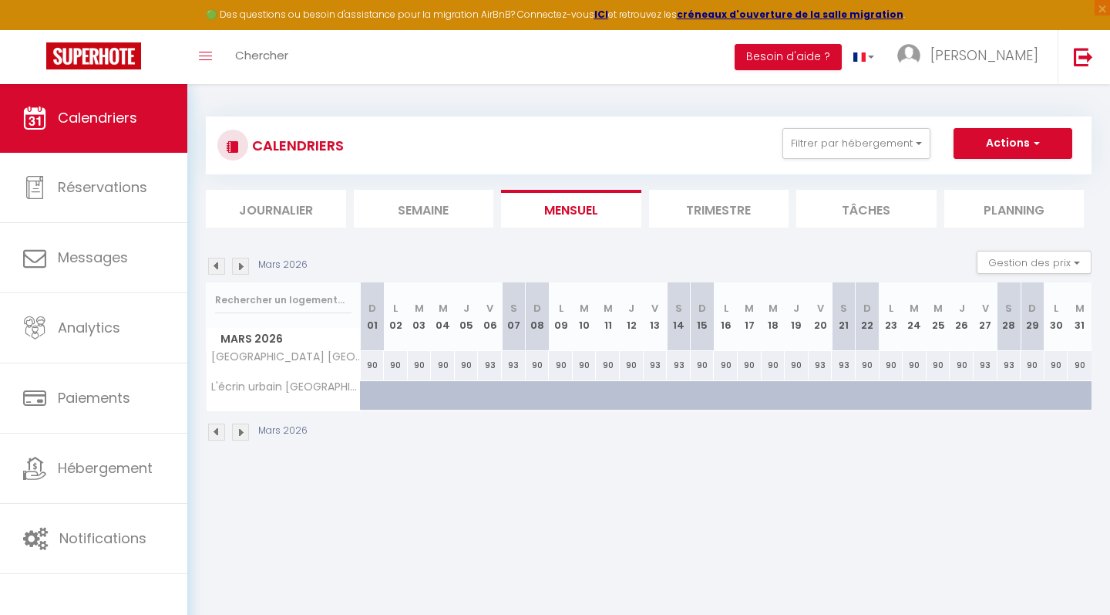
click at [218, 432] on img at bounding box center [216, 431] width 17 height 17
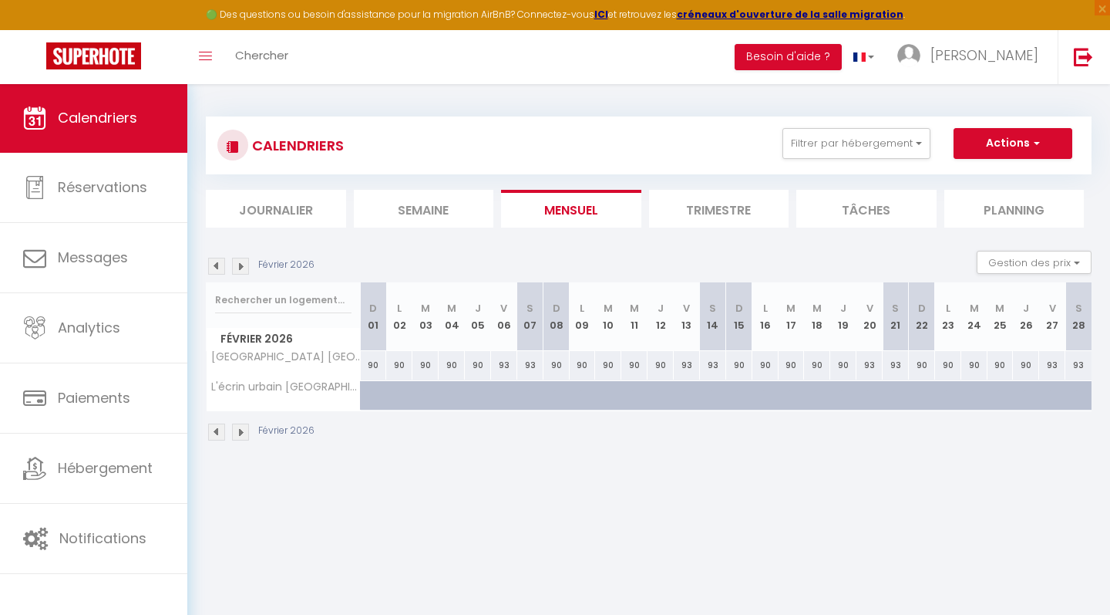
click at [218, 432] on img at bounding box center [216, 431] width 17 height 17
